Goal: Subscribe to service/newsletter

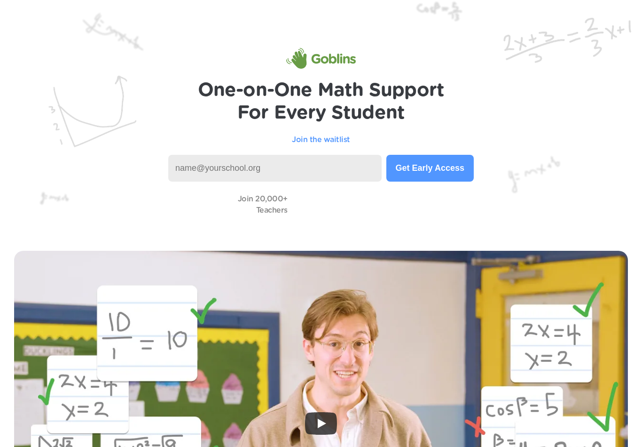
click at [199, 170] on input at bounding box center [274, 168] width 213 height 27
type input "R"
type input "rdubose@bpsbearcats.com"
click at [418, 171] on button "Get Early Access" at bounding box center [429, 168] width 87 height 27
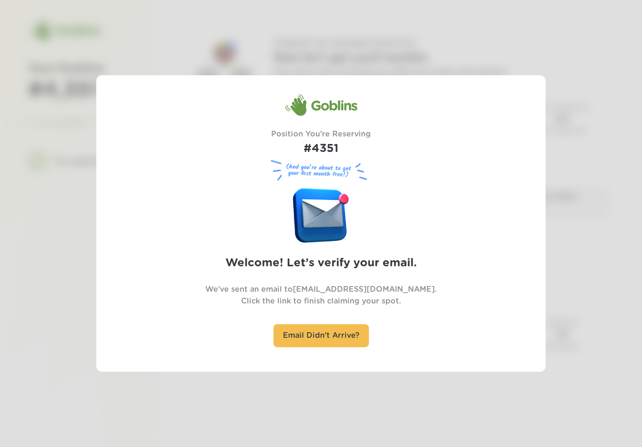
scroll to position [15, 0]
click at [59, 121] on div at bounding box center [321, 223] width 642 height 447
click at [37, 150] on div at bounding box center [321, 223] width 642 height 447
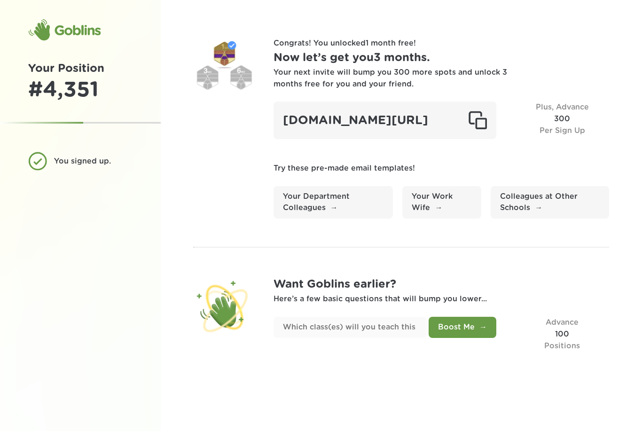
scroll to position [30, 0]
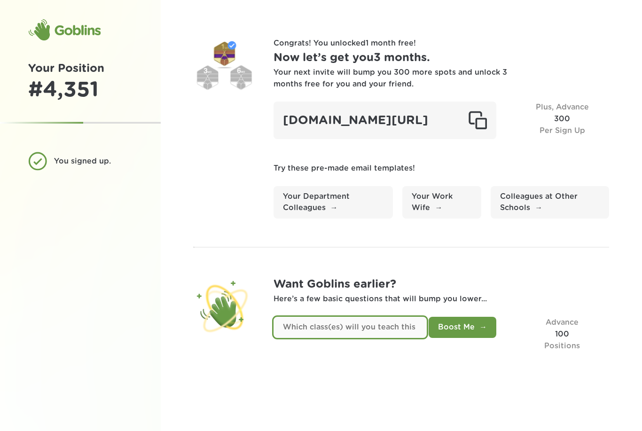
click at [355, 317] on input "text" at bounding box center [351, 327] width 154 height 21
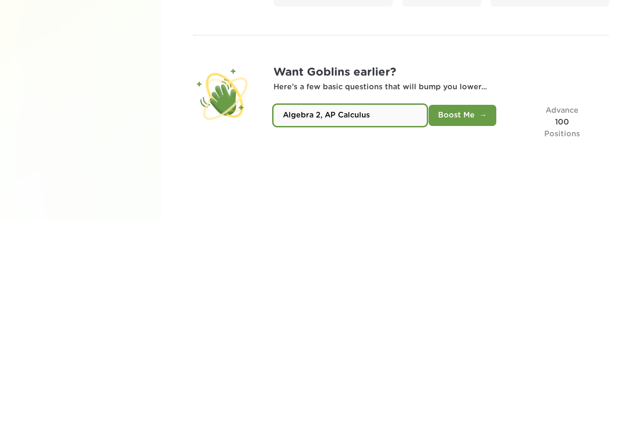
type input "Algebra 2, AP Calculus"
click at [466, 317] on button "Boost Me" at bounding box center [463, 327] width 68 height 21
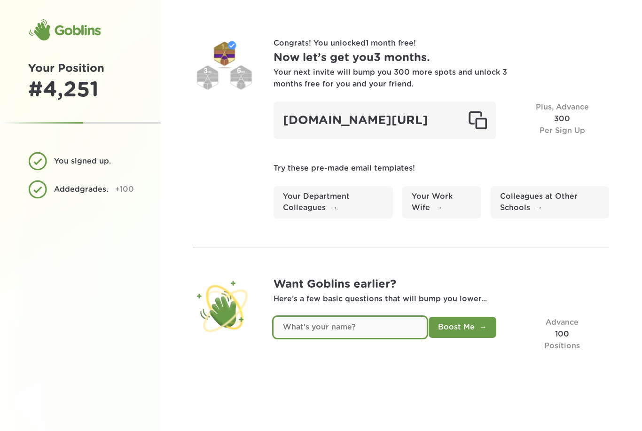
click at [293, 317] on input "text" at bounding box center [351, 327] width 154 height 21
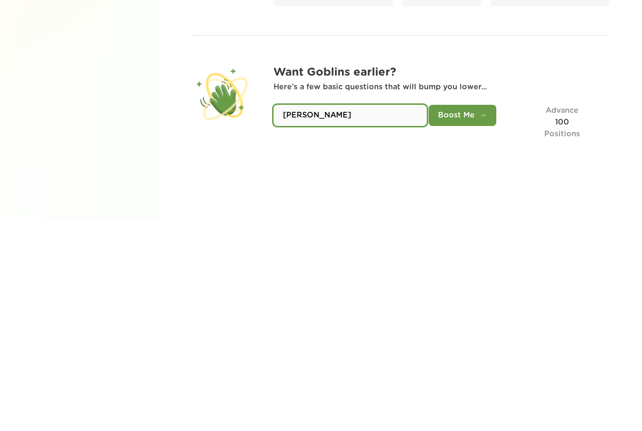
type input "DuBose"
click at [469, 317] on button "Boost Me" at bounding box center [463, 327] width 68 height 21
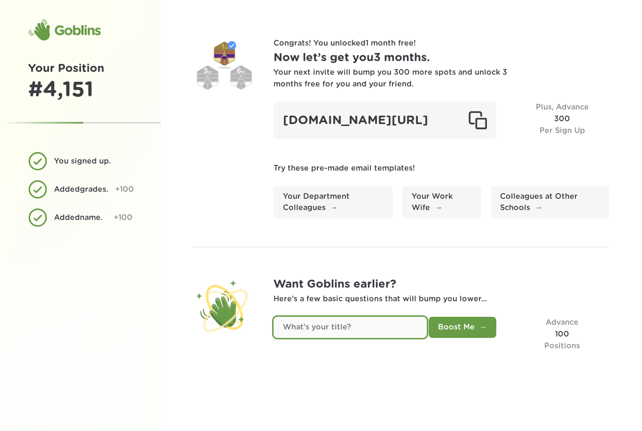
click at [307, 317] on input "text" at bounding box center [351, 327] width 154 height 21
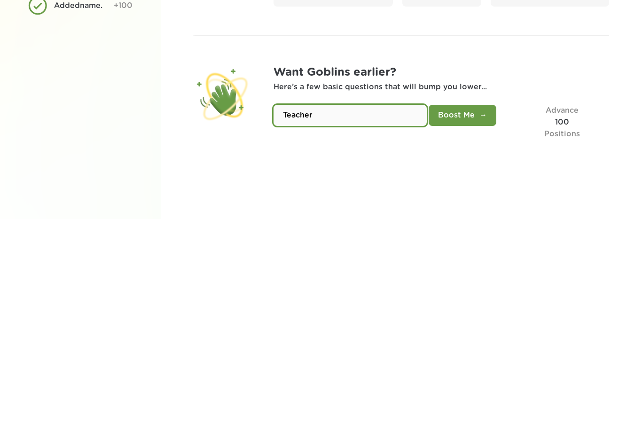
type input "Teacher"
click at [476, 317] on button "Boost Me" at bounding box center [463, 327] width 68 height 21
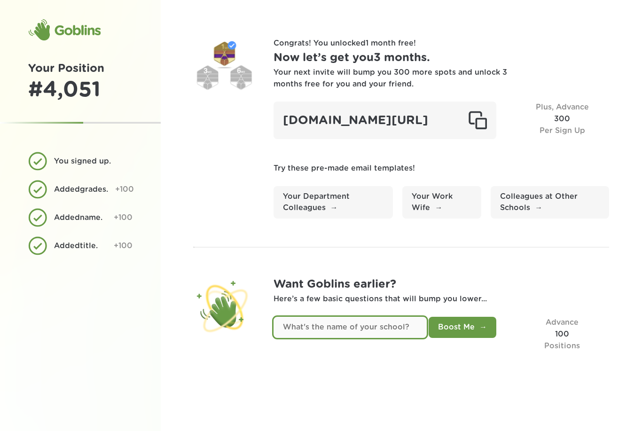
click at [314, 317] on input "text" at bounding box center [351, 327] width 154 height 21
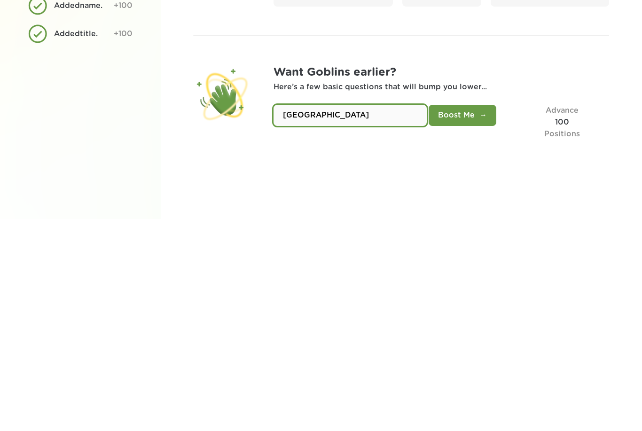
type input "Brookland High School"
click at [464, 317] on button "Boost Me" at bounding box center [463, 327] width 68 height 21
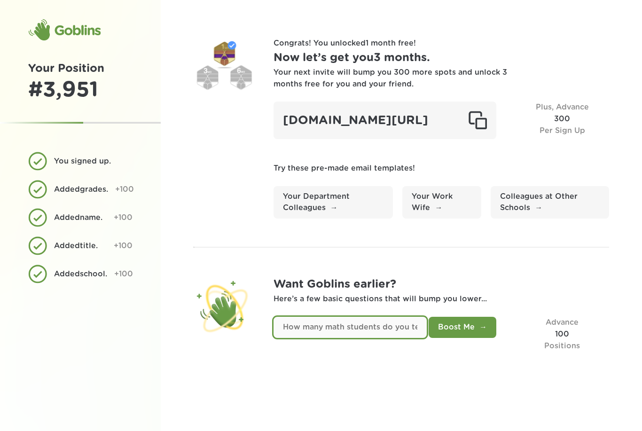
click at [317, 317] on input "text" at bounding box center [351, 327] width 154 height 21
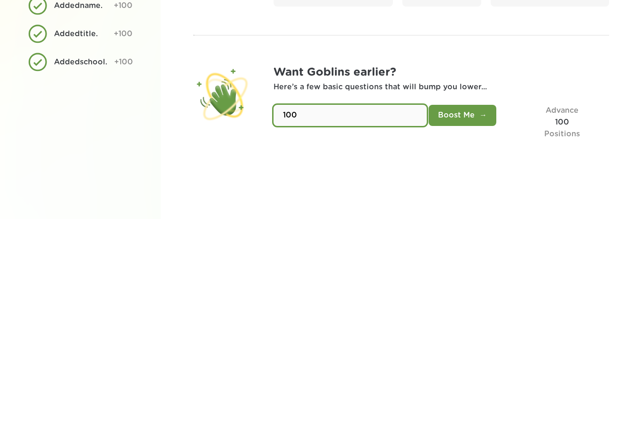
type input "100"
click at [471, 317] on button "Boost Me" at bounding box center [463, 327] width 68 height 21
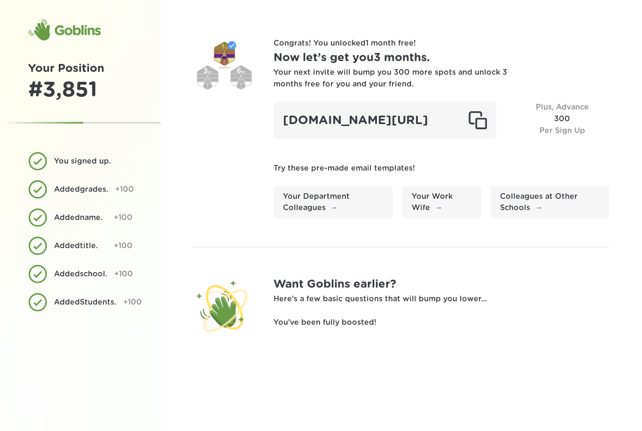
scroll to position [0, 0]
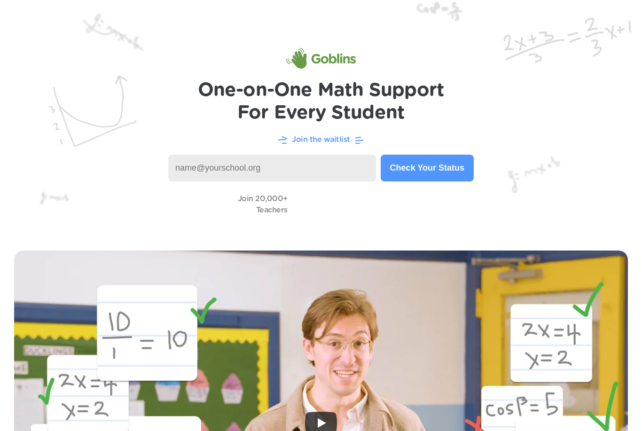
click at [423, 165] on button "Check Your Status" at bounding box center [427, 168] width 93 height 27
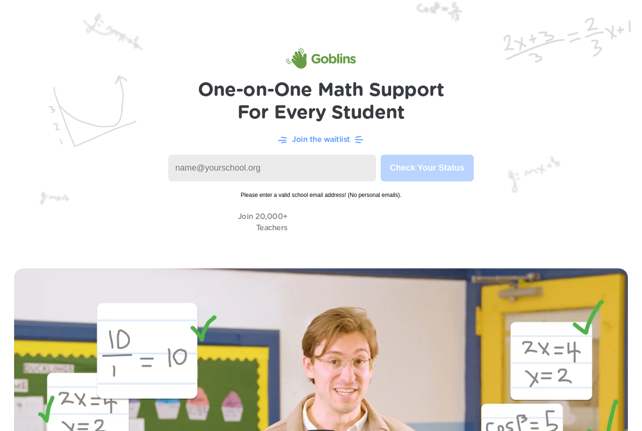
click at [204, 167] on input at bounding box center [272, 168] width 208 height 27
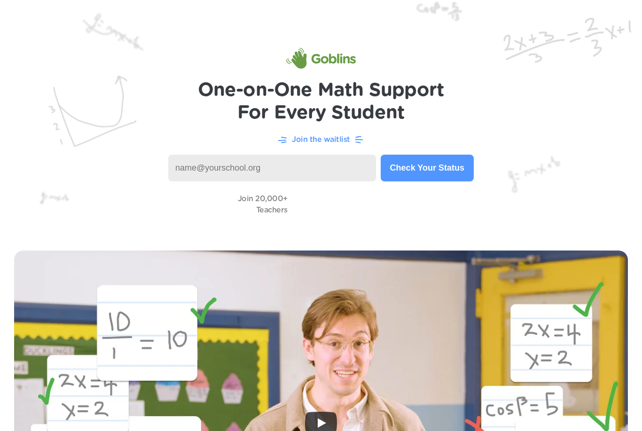
click at [204, 167] on input at bounding box center [272, 168] width 208 height 27
type input "rdubose@bpsbearcats.com"
click at [446, 172] on button "Check Your Status" at bounding box center [427, 168] width 93 height 27
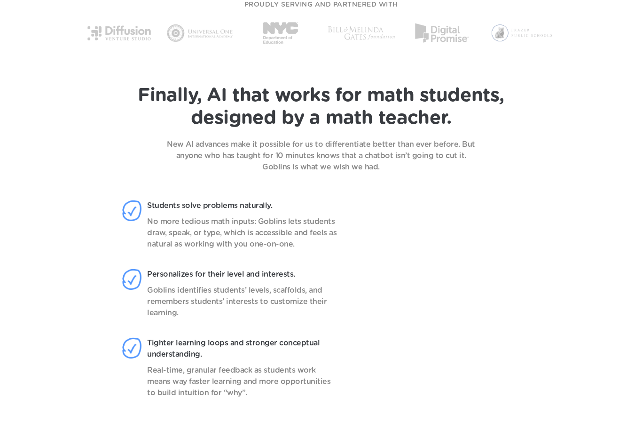
scroll to position [623, 0]
